Goal: Transaction & Acquisition: Book appointment/travel/reservation

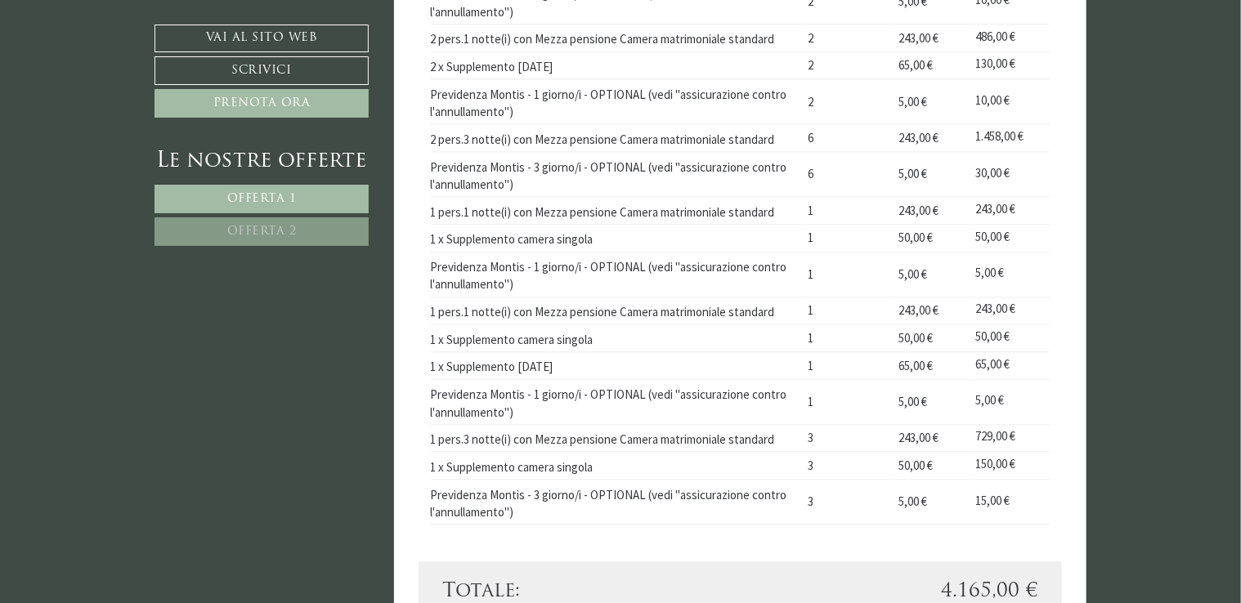
scroll to position [1880, 0]
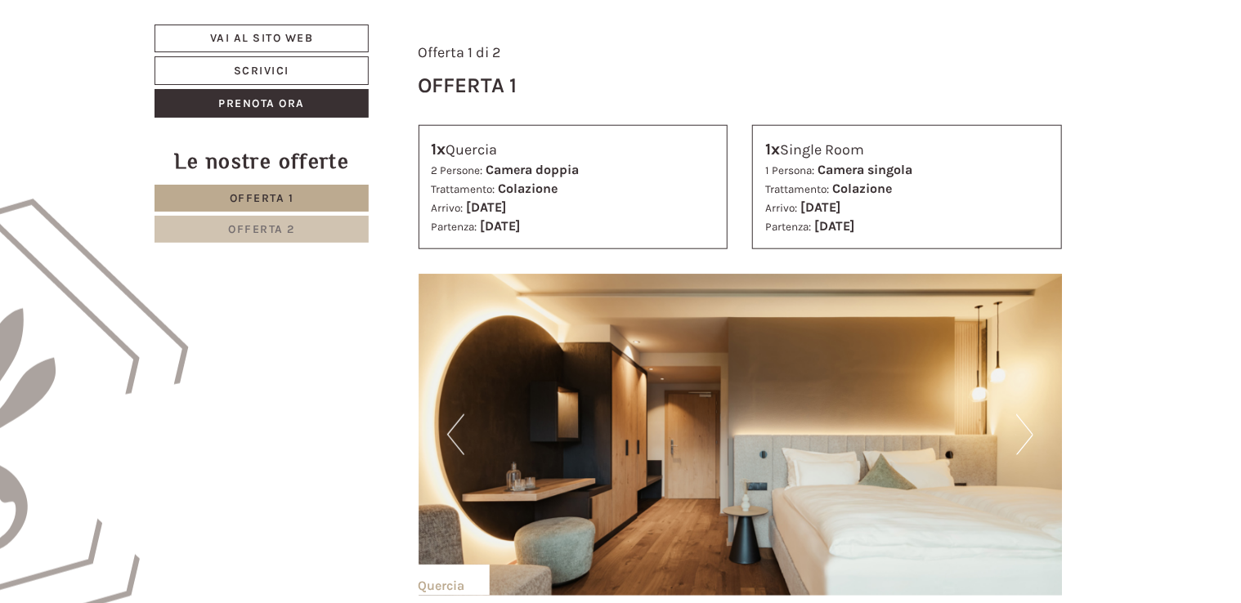
scroll to position [736, 0]
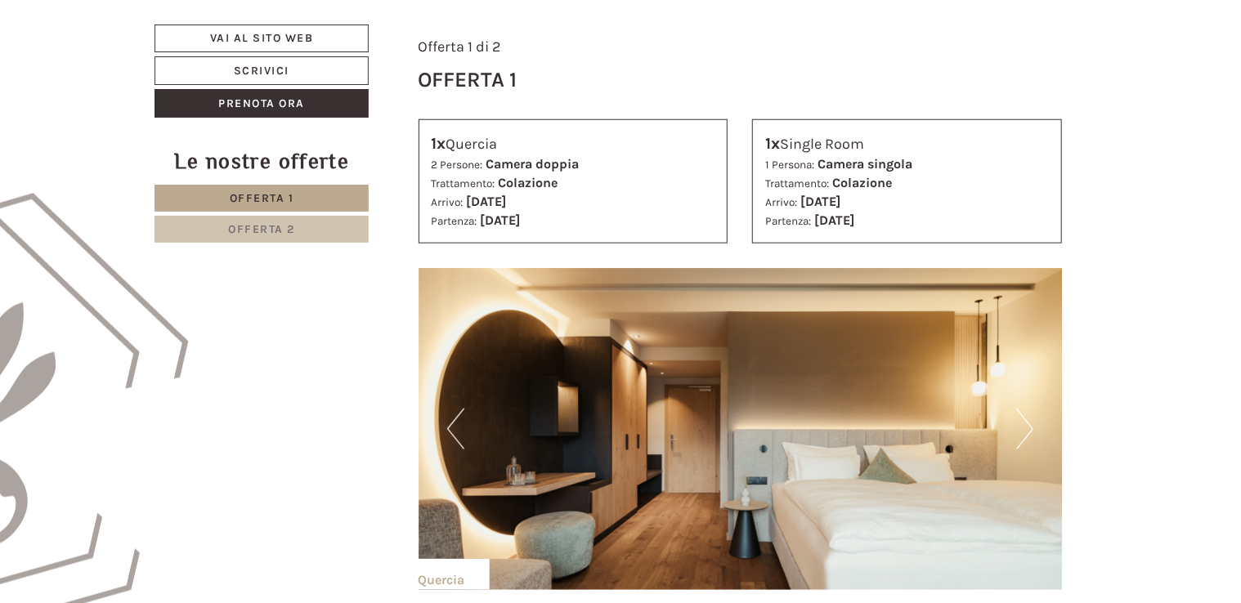
click at [268, 231] on span "Offerta 2" at bounding box center [261, 229] width 67 height 14
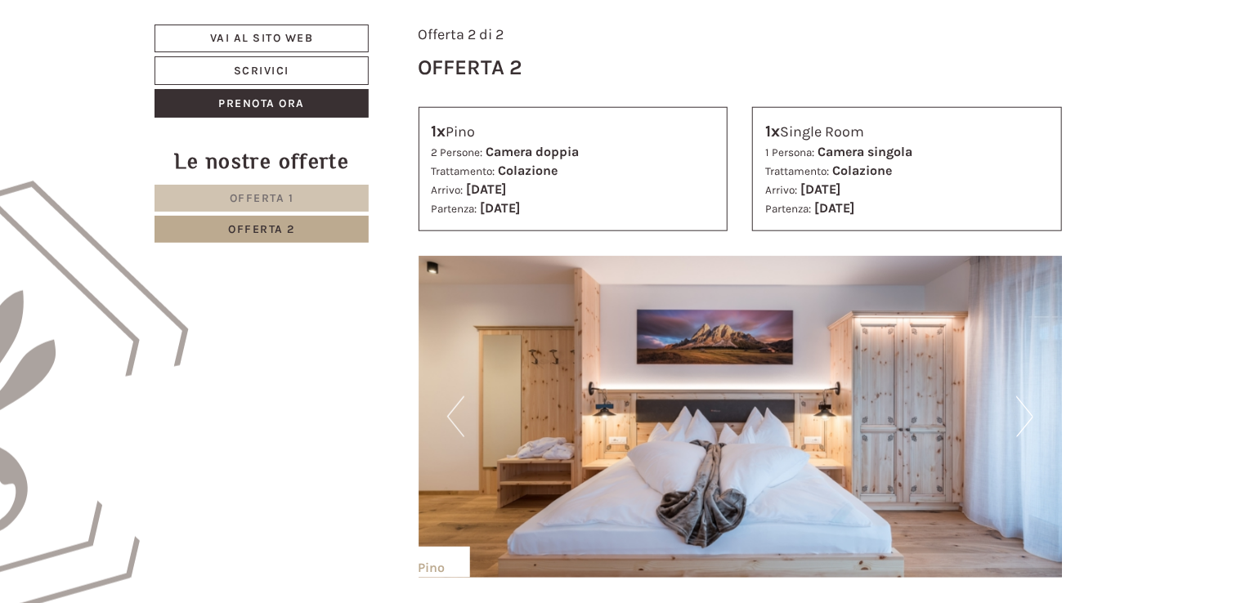
click at [283, 195] on span "Offerta 1" at bounding box center [262, 198] width 65 height 14
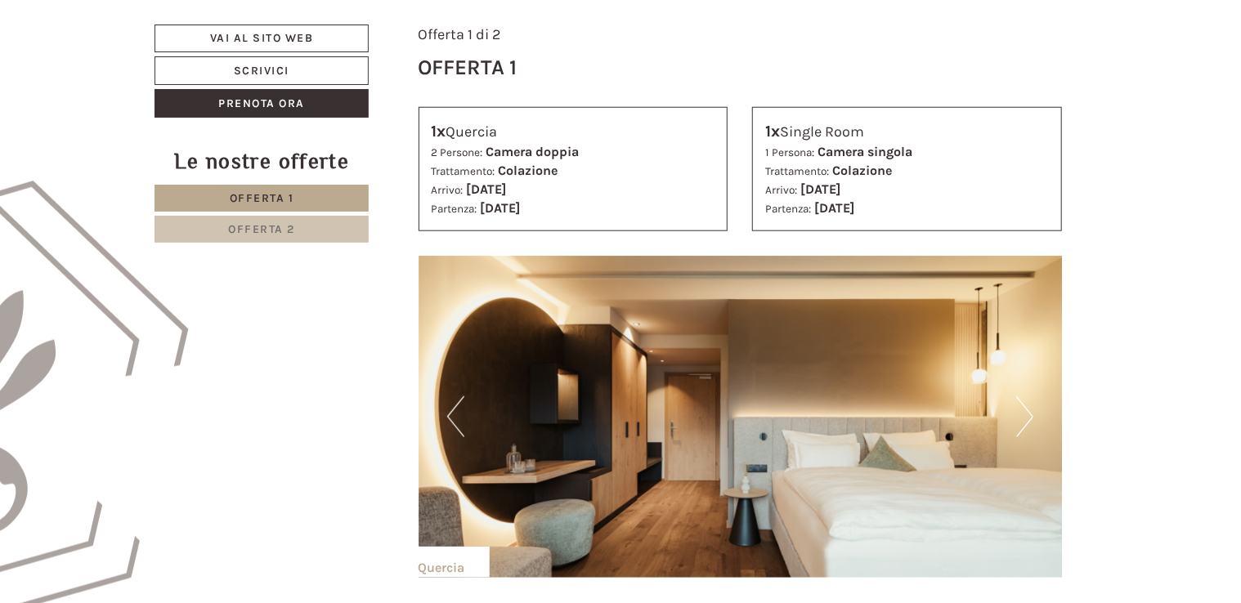
click at [287, 229] on span "Offerta 2" at bounding box center [261, 229] width 67 height 14
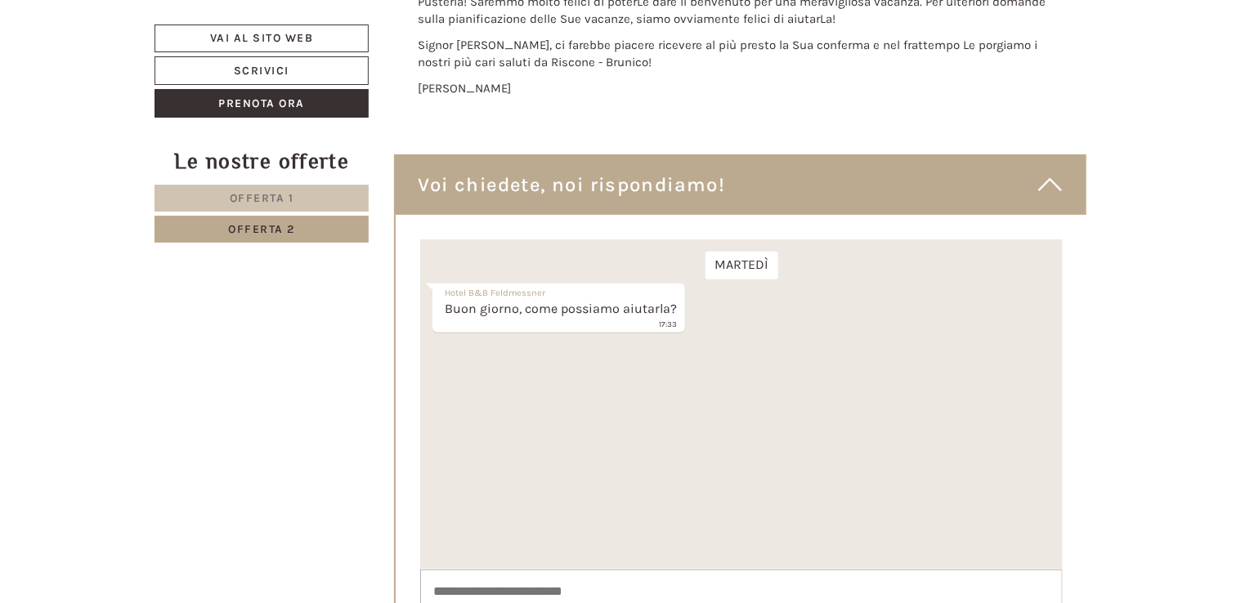
scroll to position [6470, 0]
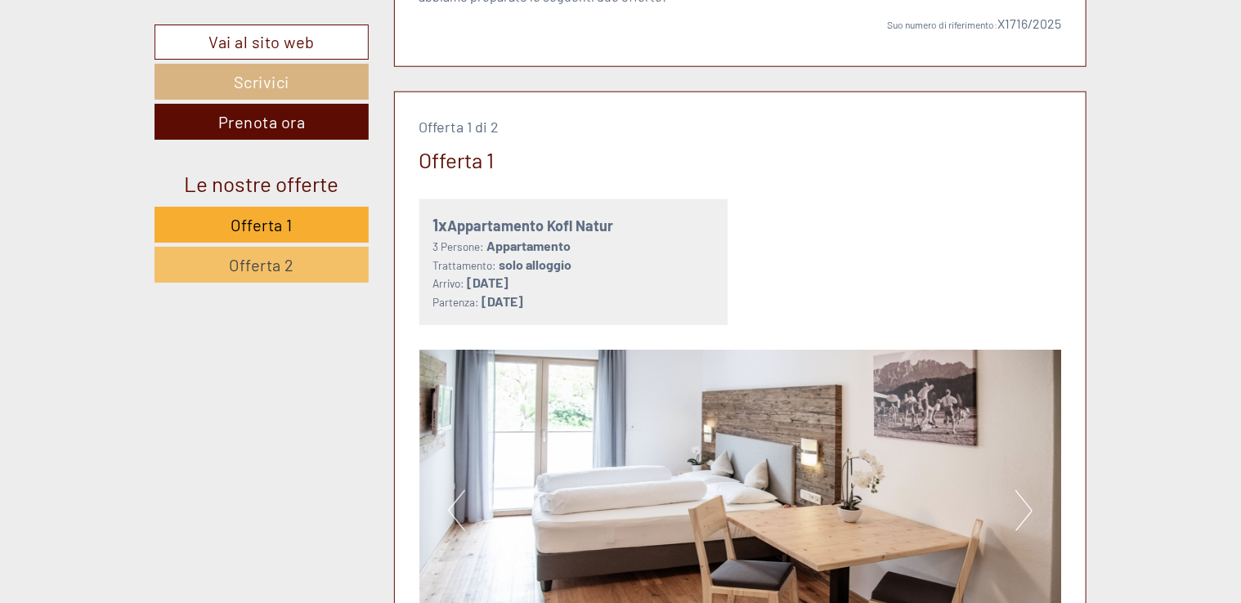
scroll to position [490, 0]
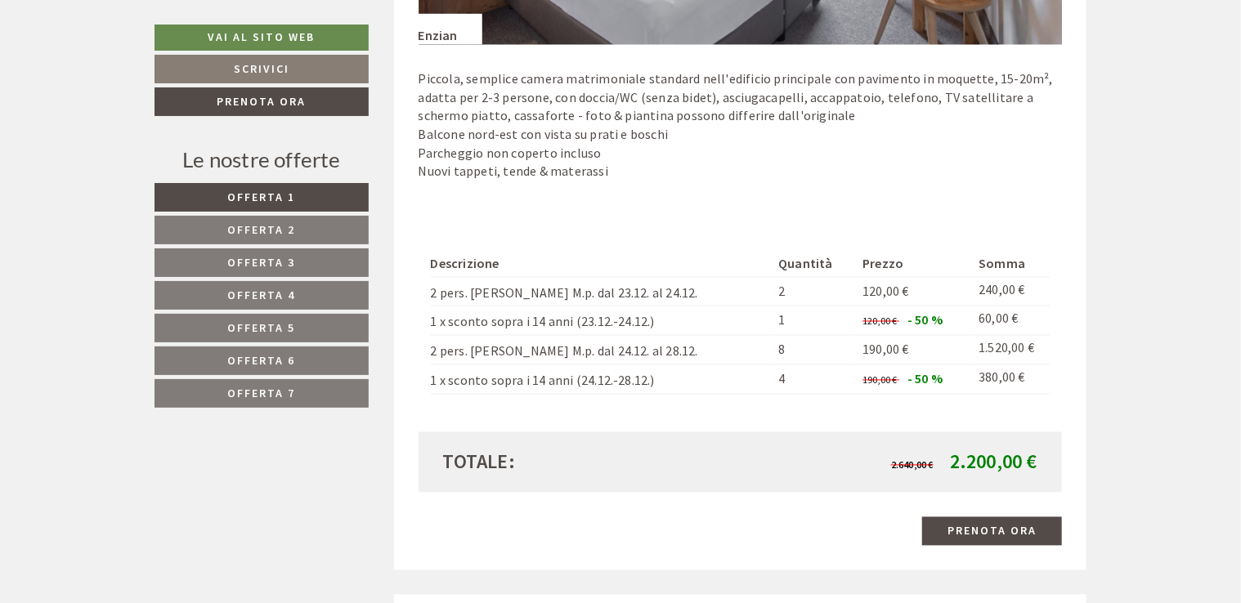
scroll to position [1390, 0]
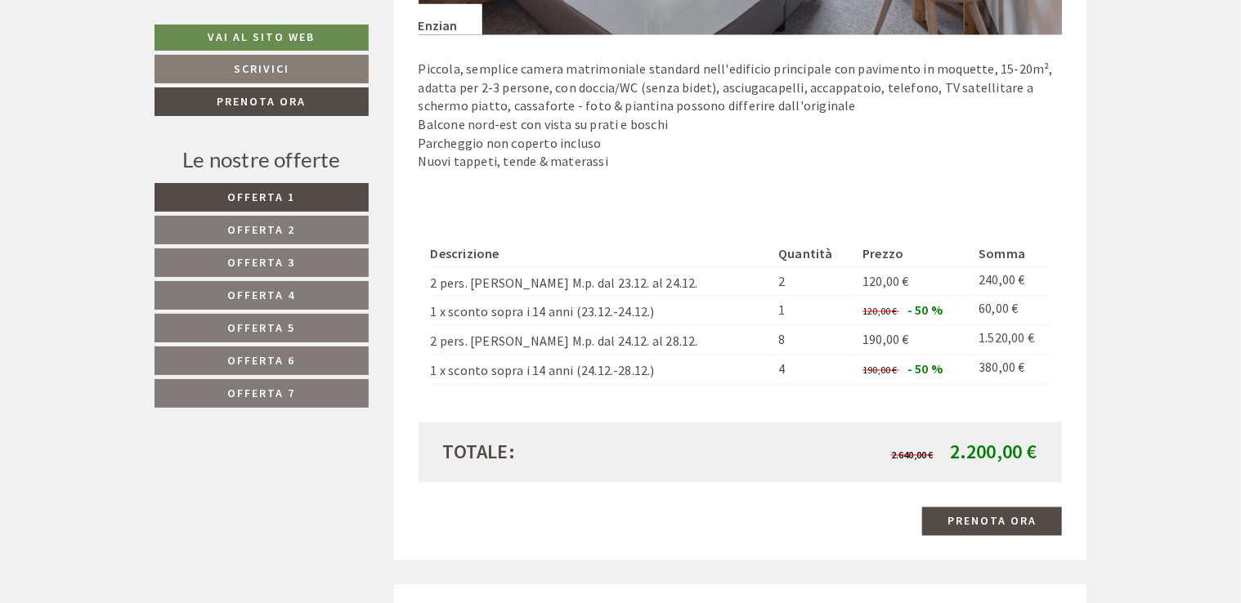
click at [265, 390] on span "Offerta 7" at bounding box center [262, 393] width 68 height 15
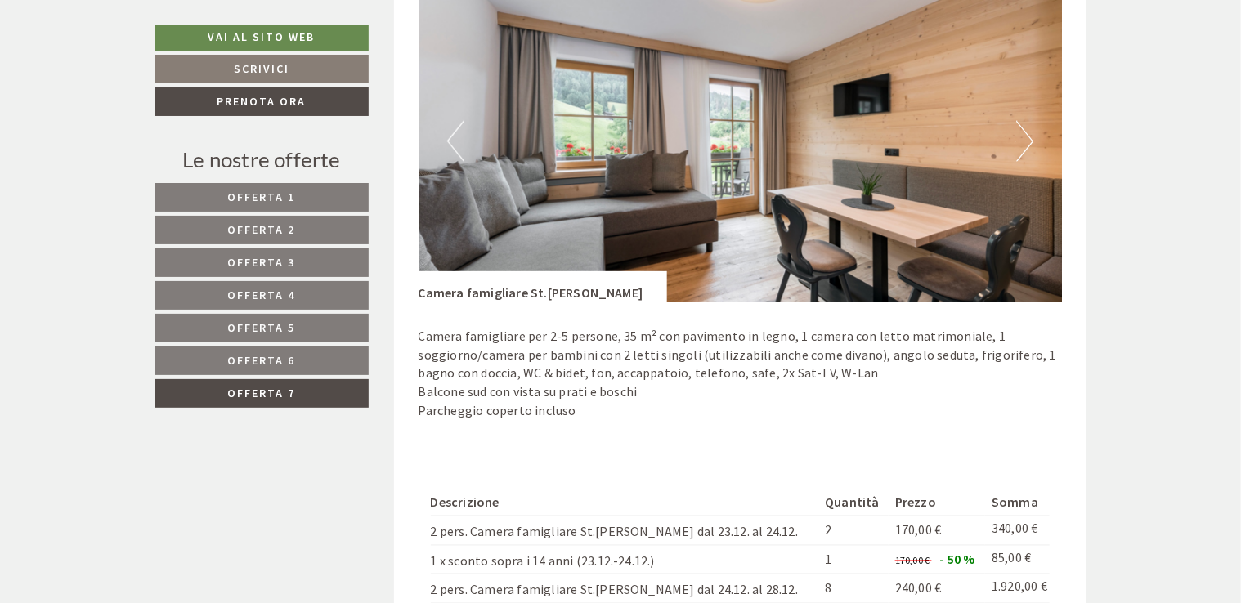
scroll to position [1094, 0]
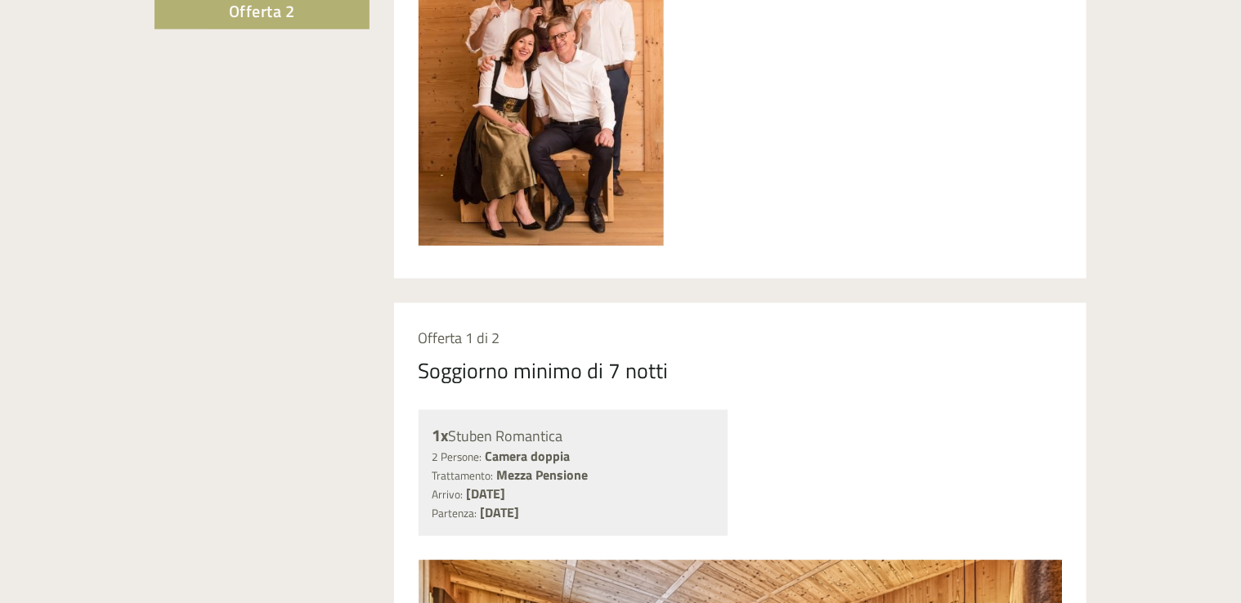
scroll to position [981, 0]
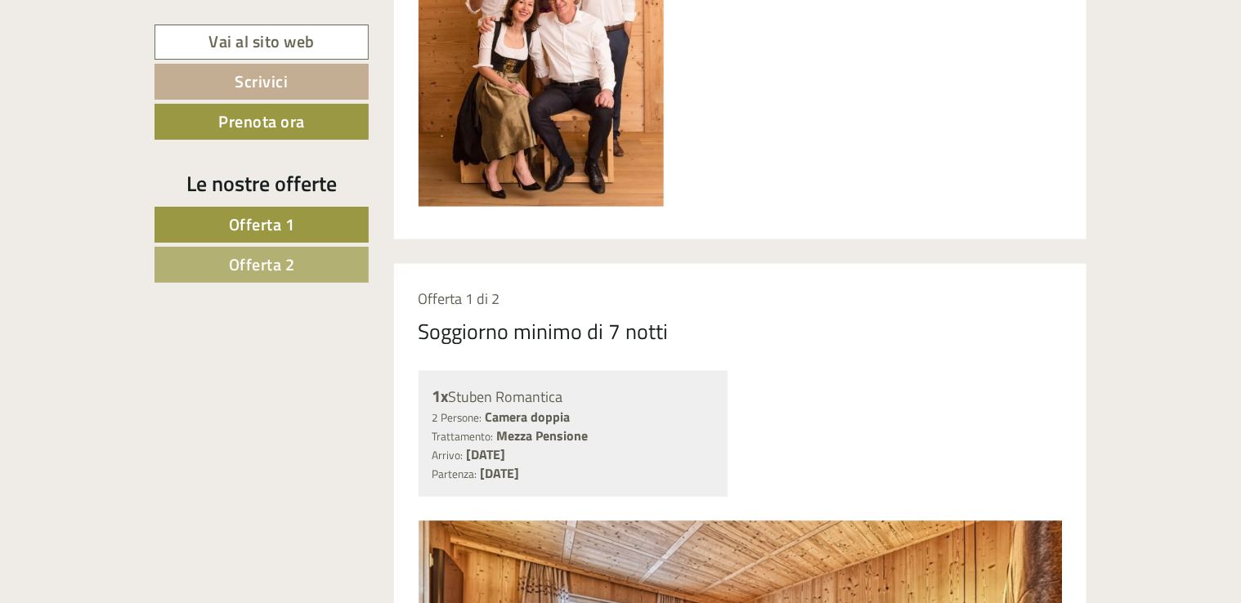
click at [270, 264] on span "Offerta 2" at bounding box center [262, 264] width 66 height 25
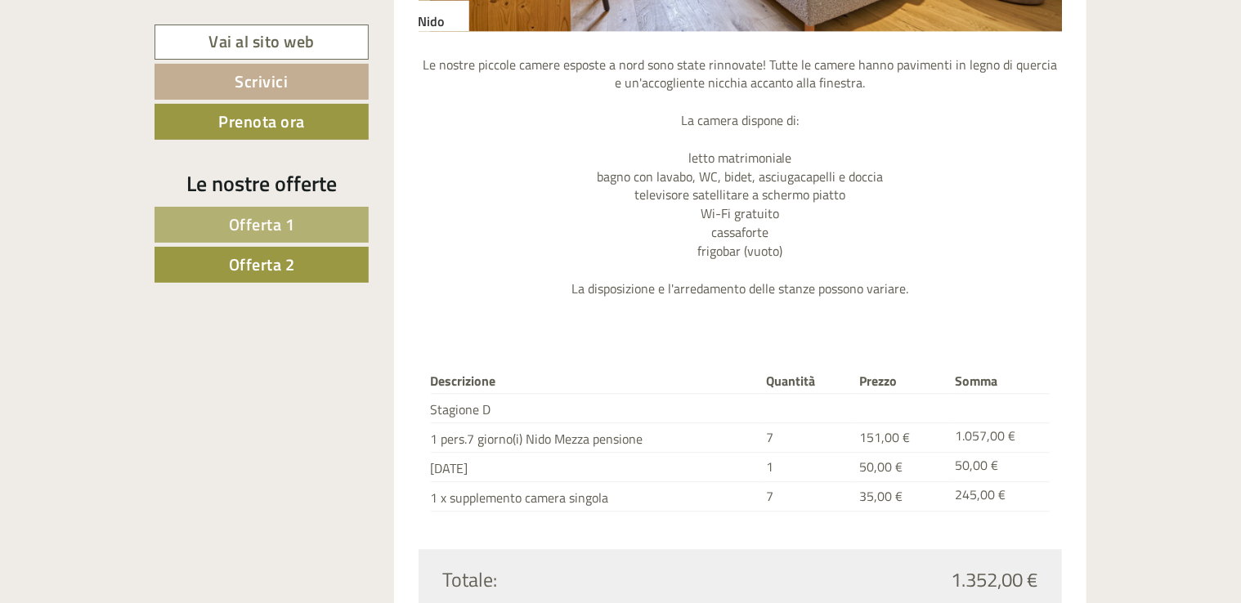
scroll to position [1817, 0]
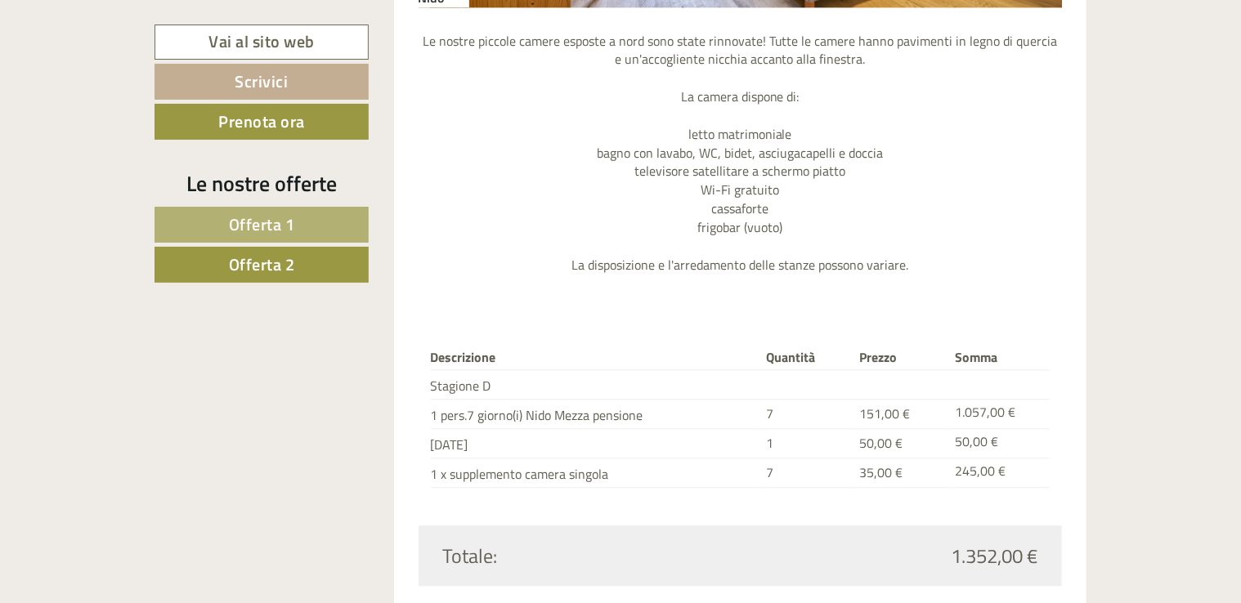
click at [268, 225] on span "Offerta 1" at bounding box center [262, 224] width 66 height 25
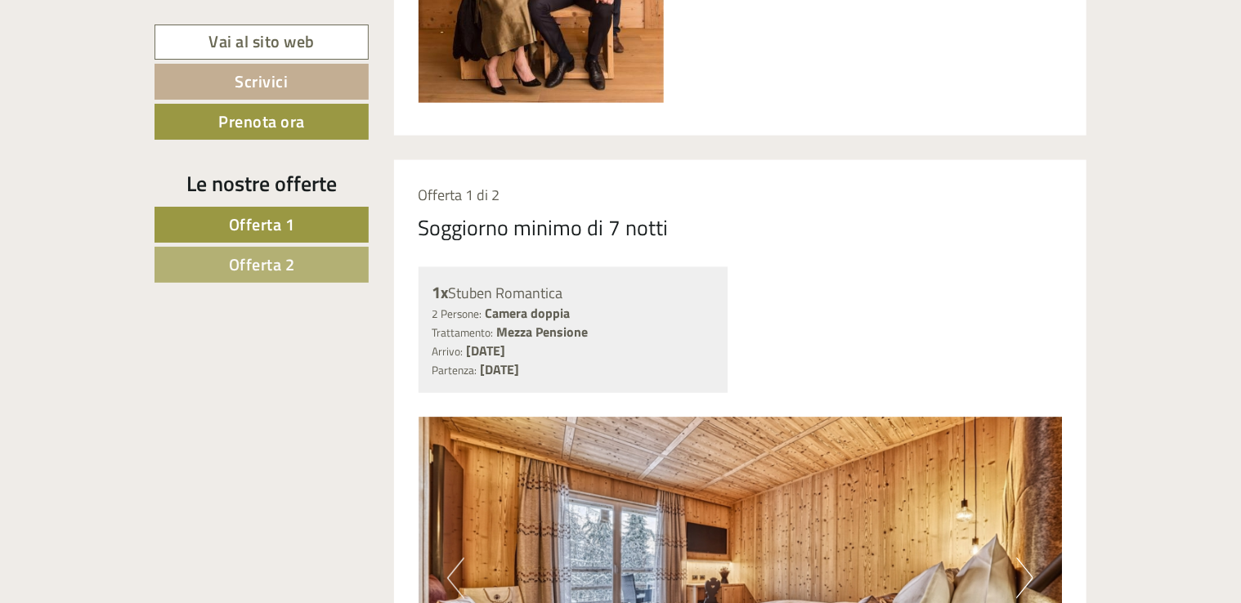
scroll to position [1081, 0]
